Goal: Check status: Check status

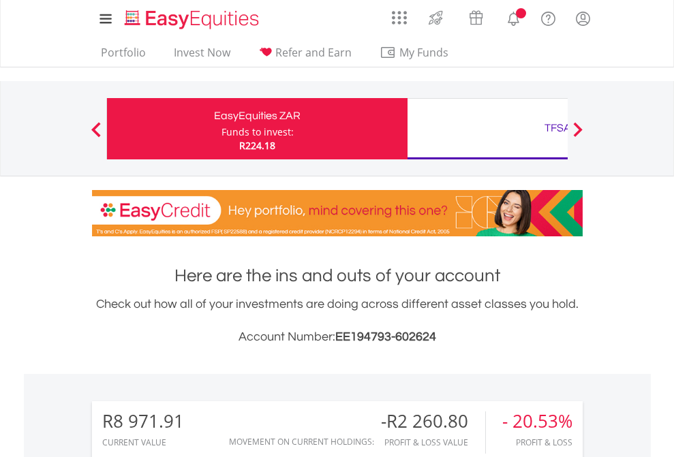
scroll to position [131, 214]
click at [221, 129] on div "Funds to invest:" at bounding box center [257, 132] width 72 height 14
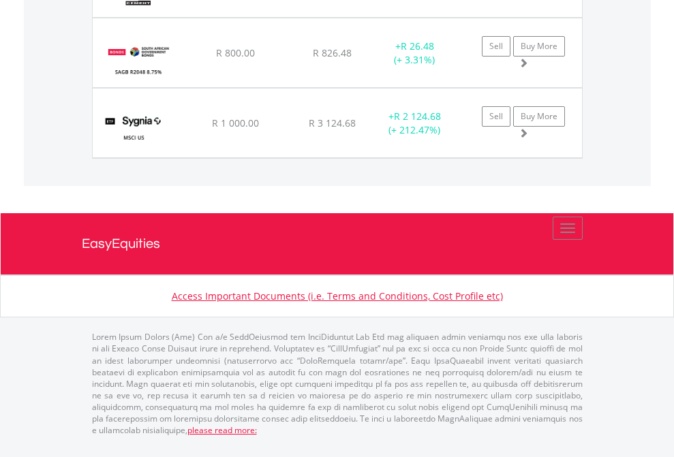
scroll to position [131, 214]
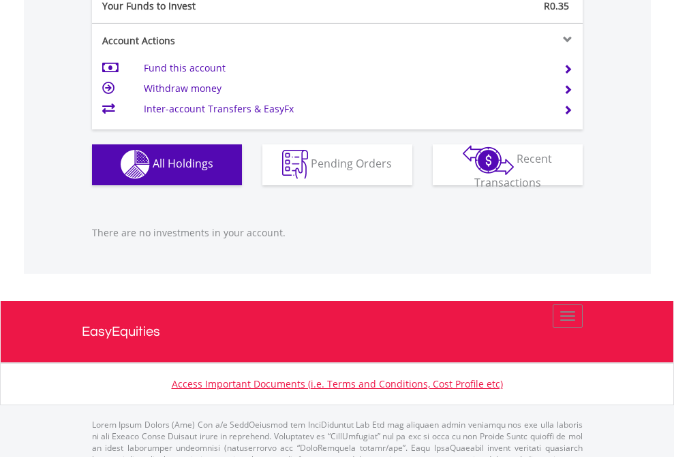
scroll to position [1349, 0]
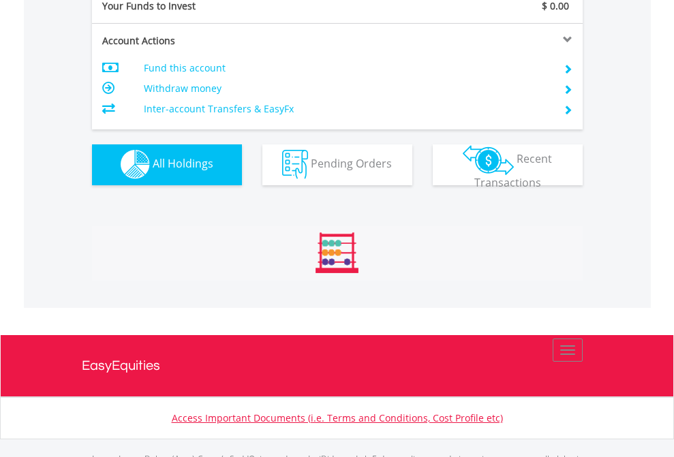
scroll to position [1349, 0]
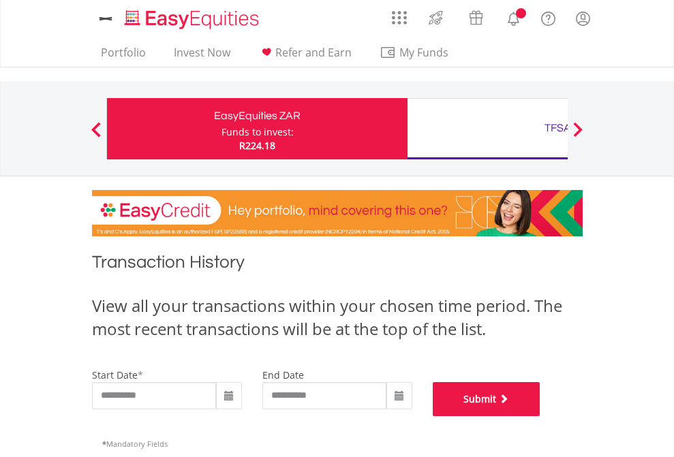
click at [540, 416] on button "Submit" at bounding box center [487, 399] width 108 height 34
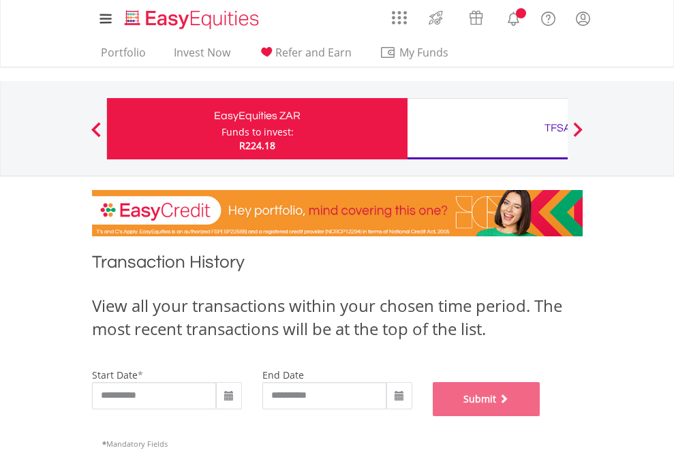
scroll to position [553, 0]
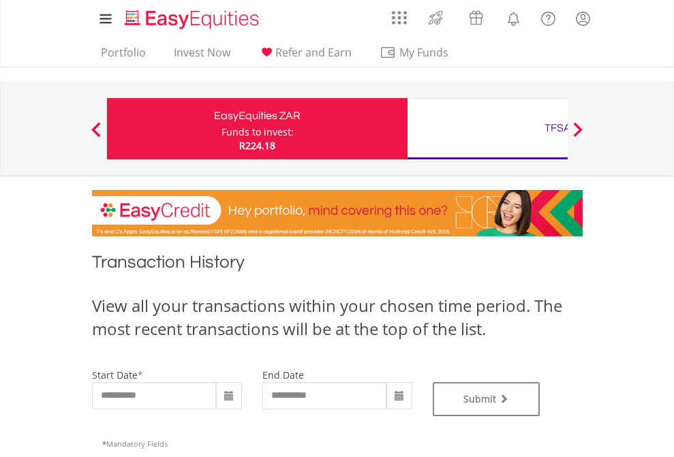
click at [487, 129] on div "TFSA" at bounding box center [558, 128] width 284 height 19
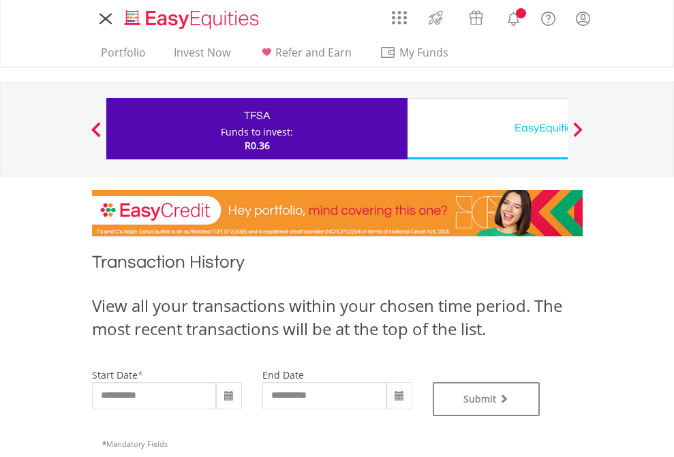
type input "**********"
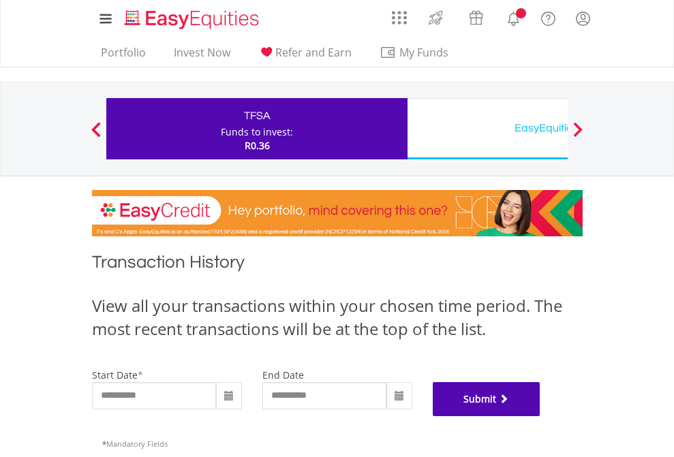
click at [540, 416] on button "Submit" at bounding box center [487, 399] width 108 height 34
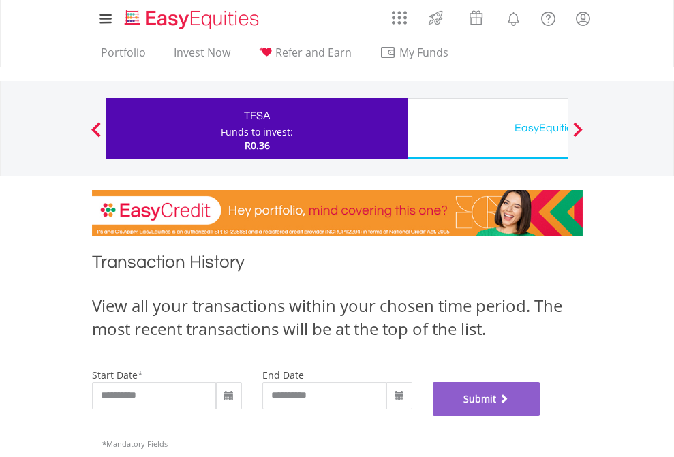
scroll to position [553, 0]
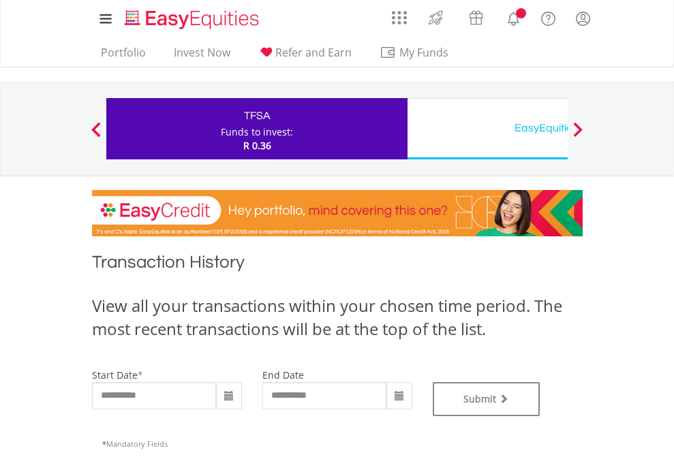
click at [487, 129] on div "EasyEquities USD" at bounding box center [558, 128] width 284 height 19
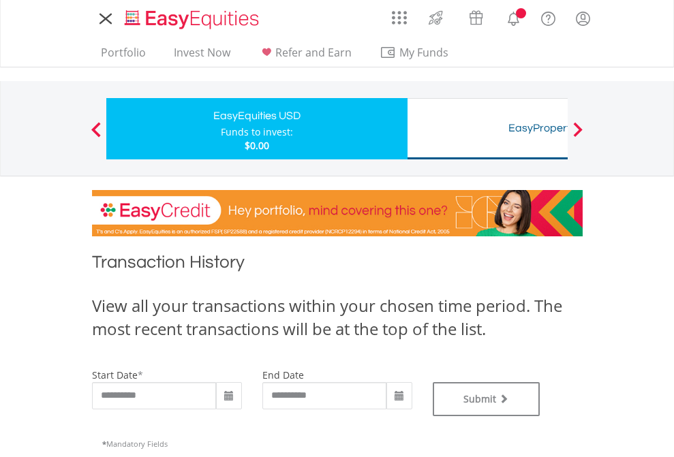
type input "**********"
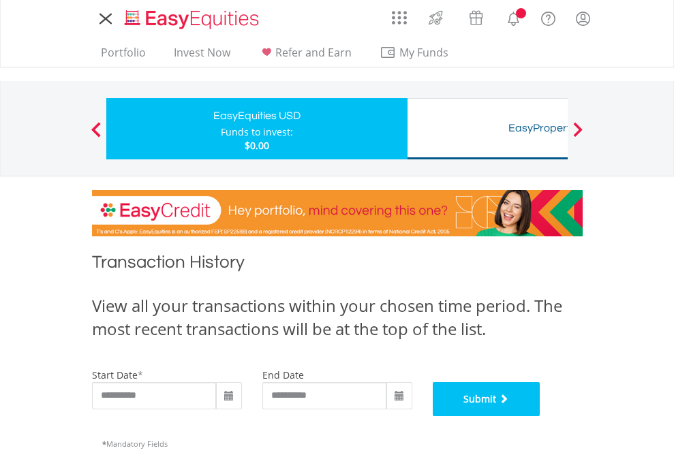
click at [540, 416] on button "Submit" at bounding box center [487, 399] width 108 height 34
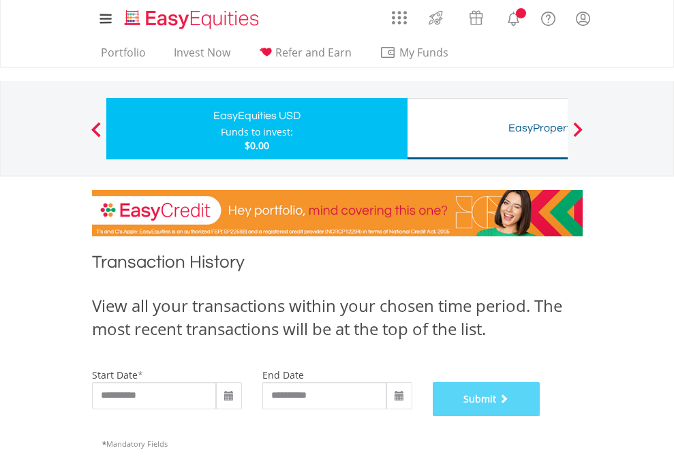
scroll to position [553, 0]
